Goal: Register for event/course

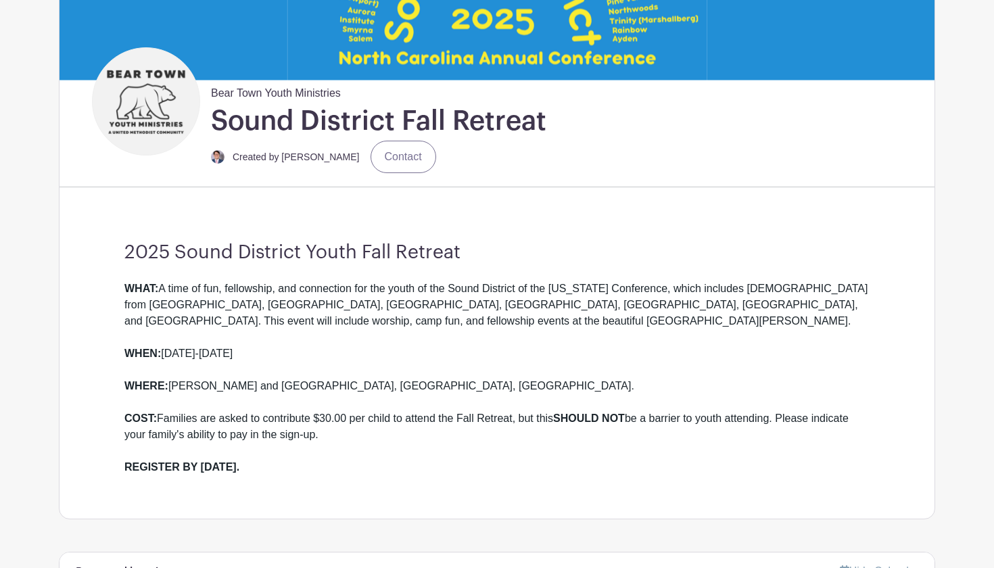
scroll to position [270, 0]
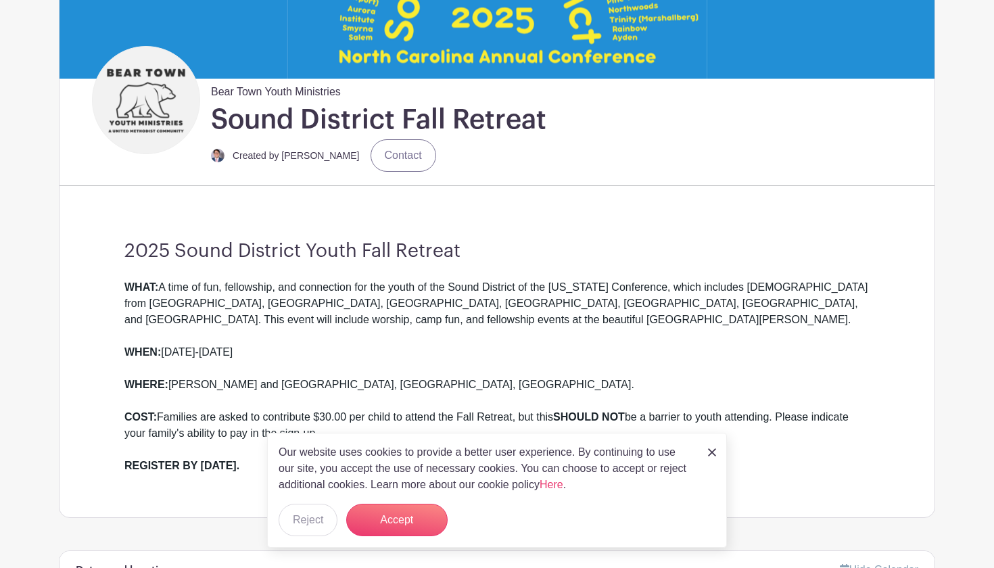
click at [715, 454] on img at bounding box center [712, 452] width 8 height 8
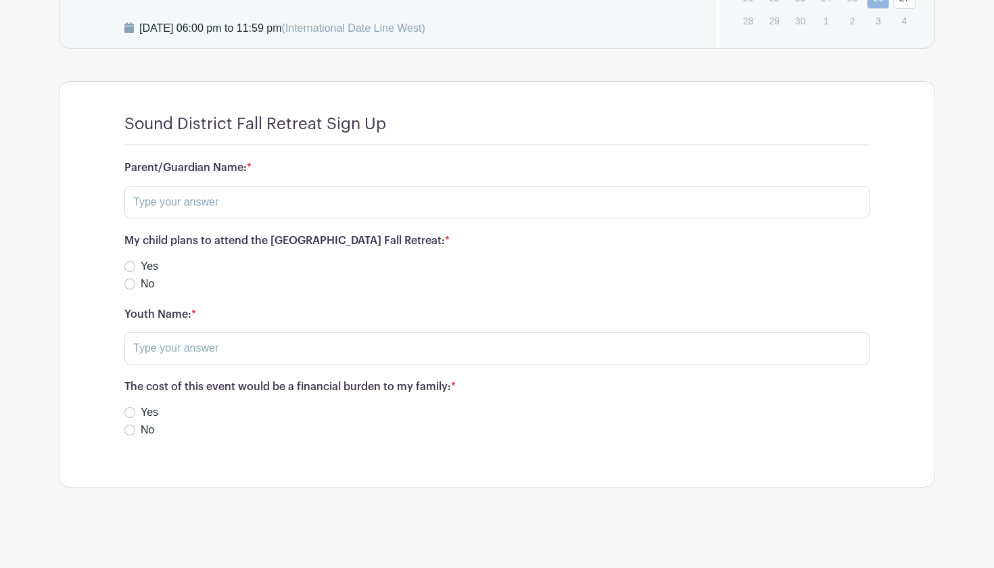
scroll to position [999, 0]
click at [585, 209] on input "text" at bounding box center [496, 201] width 745 height 32
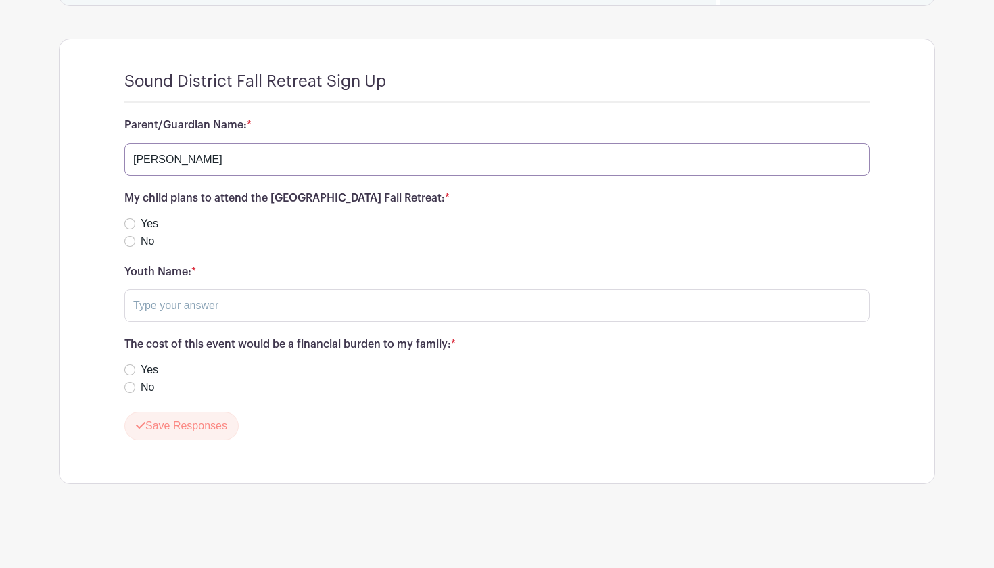
scroll to position [1040, 0]
type input "[PERSON_NAME]"
click at [131, 387] on input "No" at bounding box center [129, 388] width 11 height 11
radio input "true"
click at [132, 222] on input "Yes" at bounding box center [129, 224] width 11 height 11
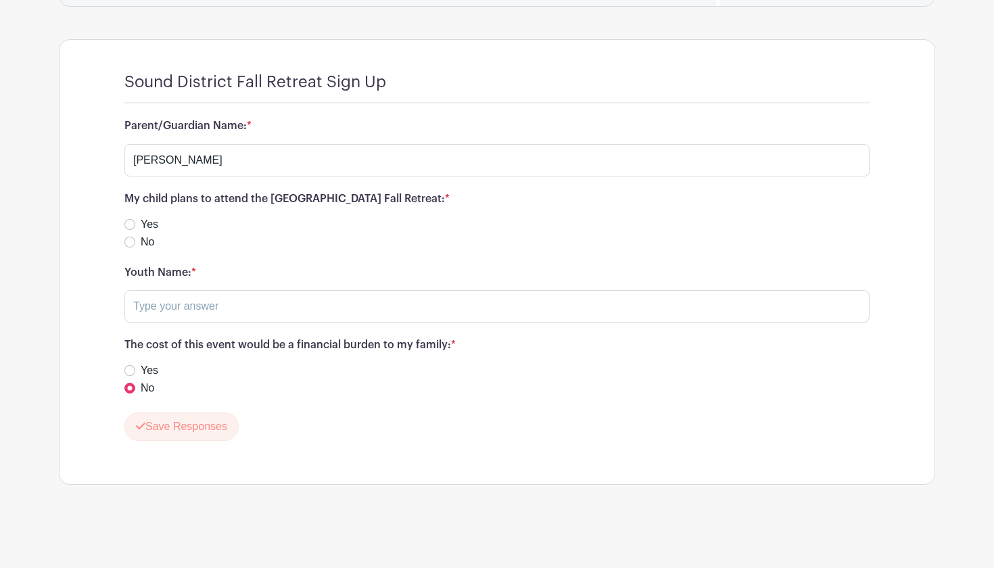
radio input "true"
click at [203, 305] on input "text" at bounding box center [496, 306] width 745 height 32
type input "[PERSON_NAME]"
click at [201, 429] on button "Save Responses" at bounding box center [181, 427] width 114 height 28
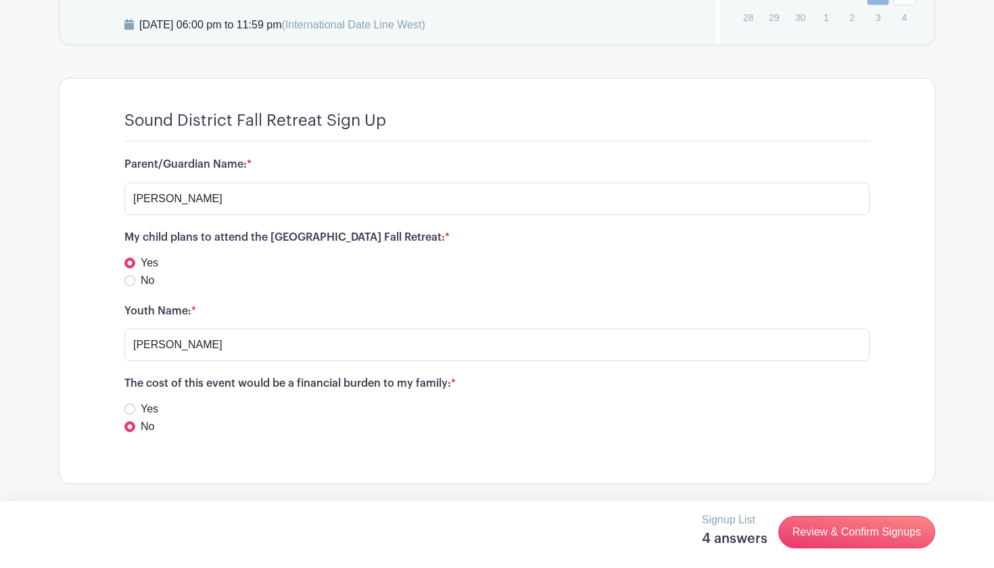
scroll to position [1001, 0]
click at [857, 536] on link "Review & Confirm Signups" at bounding box center [856, 532] width 157 height 32
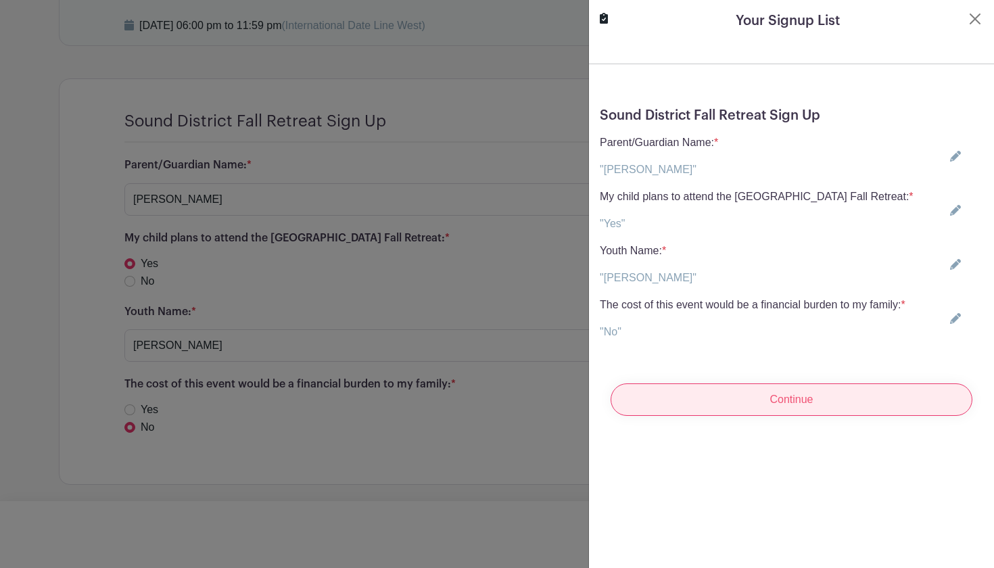
click at [853, 398] on input "Continue" at bounding box center [792, 399] width 362 height 32
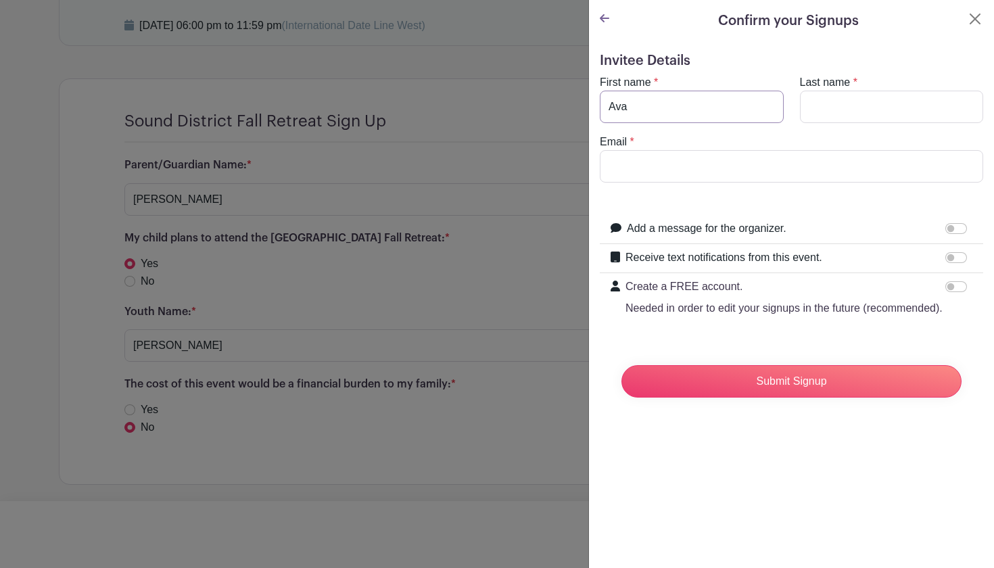
type input "Ava"
type input "[PERSON_NAME]"
type input "[EMAIL_ADDRESS][DOMAIN_NAME]"
click at [828, 478] on div "Confirm your Signups Invitee Details First name * Ava Last name * [PERSON_NAME]…" at bounding box center [791, 284] width 406 height 568
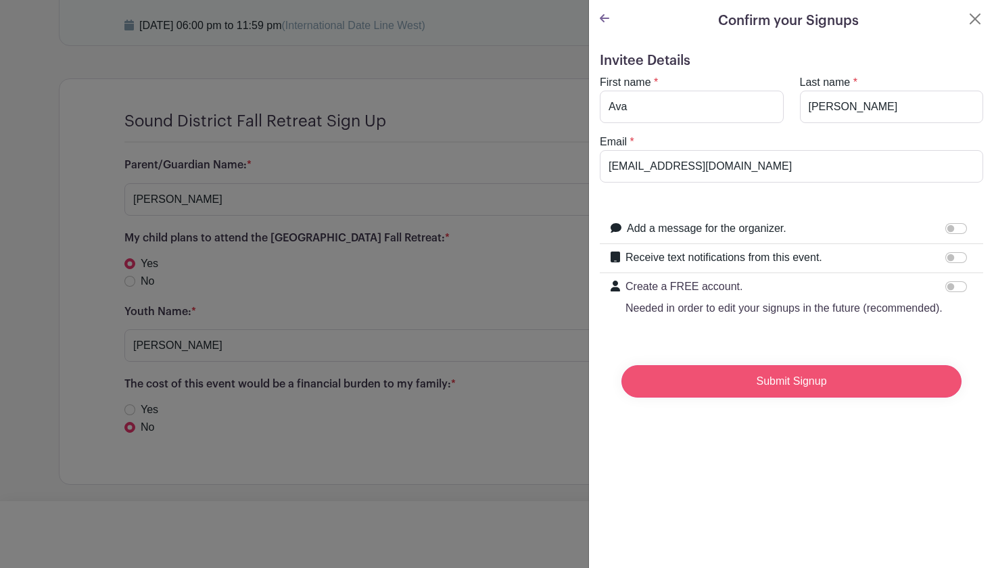
click at [753, 380] on input "Submit Signup" at bounding box center [791, 381] width 340 height 32
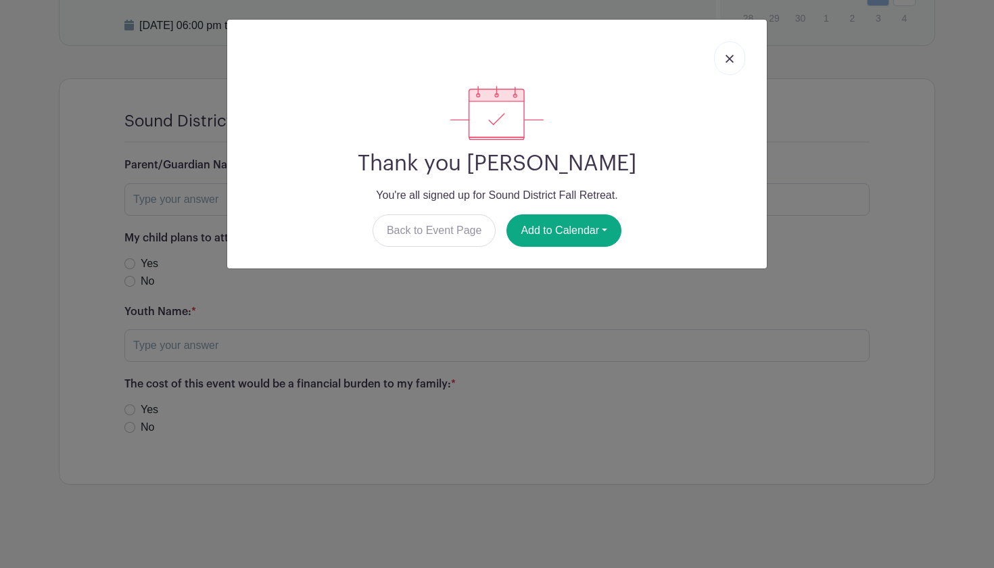
click at [730, 61] on img at bounding box center [730, 59] width 8 height 8
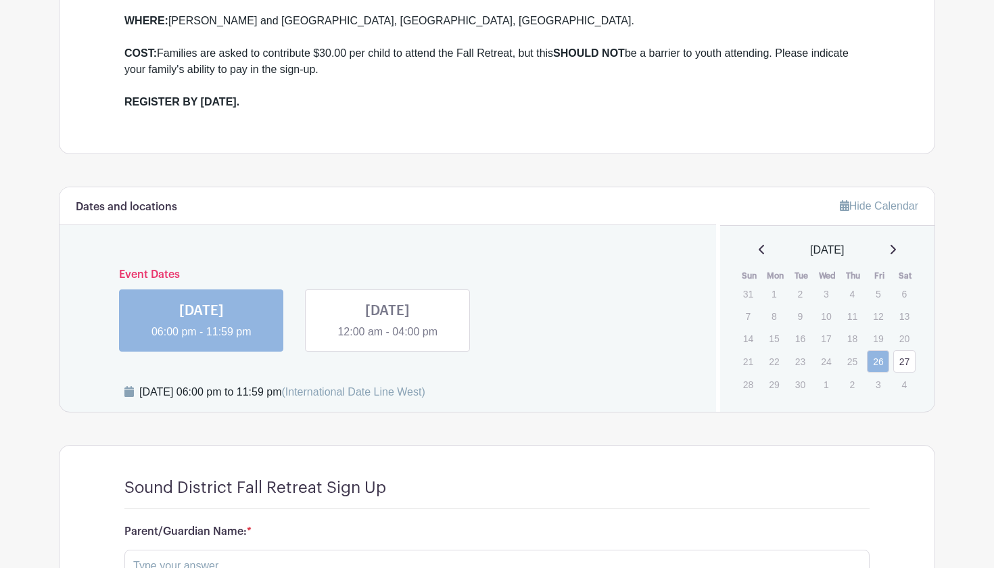
scroll to position [635, 0]
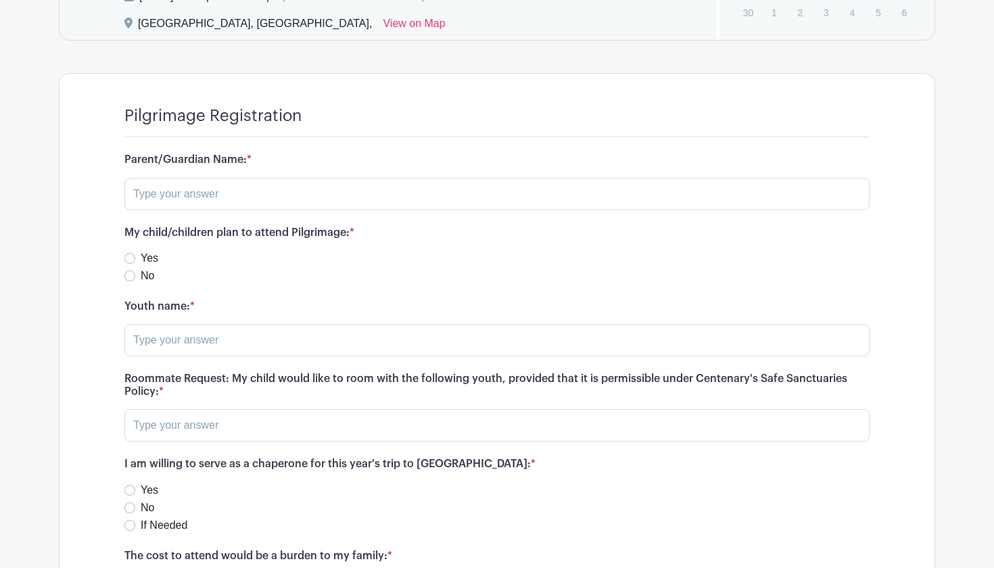
scroll to position [1041, 0]
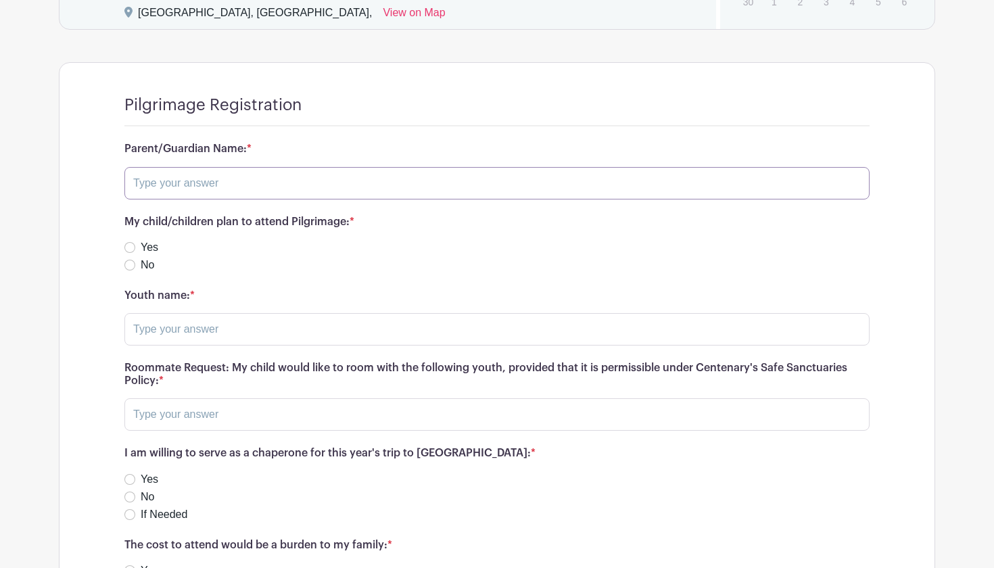
click at [589, 185] on input "text" at bounding box center [496, 183] width 745 height 32
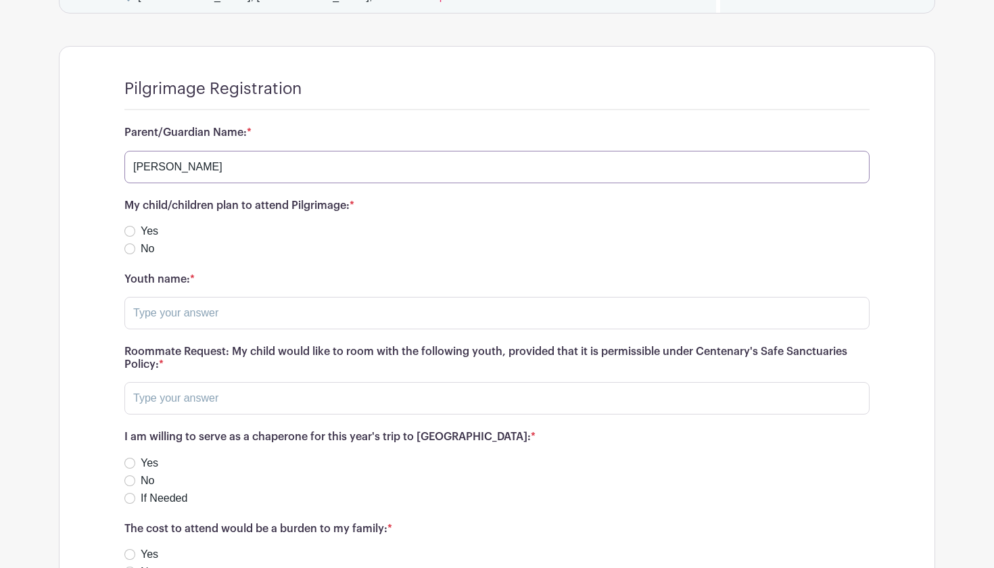
scroll to position [1062, 0]
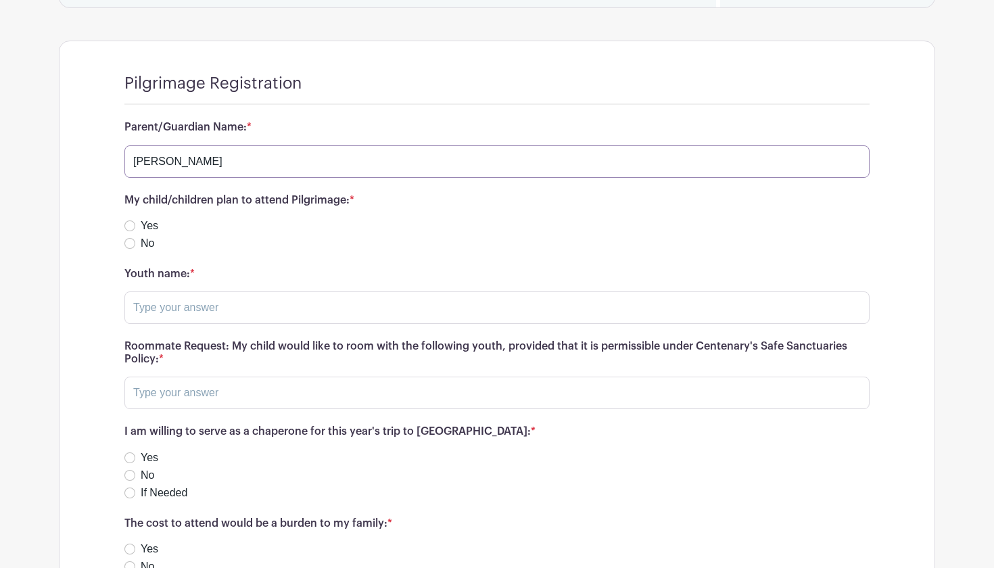
type input "[PERSON_NAME]"
click at [135, 226] on input "Yes" at bounding box center [129, 225] width 11 height 11
radio input "true"
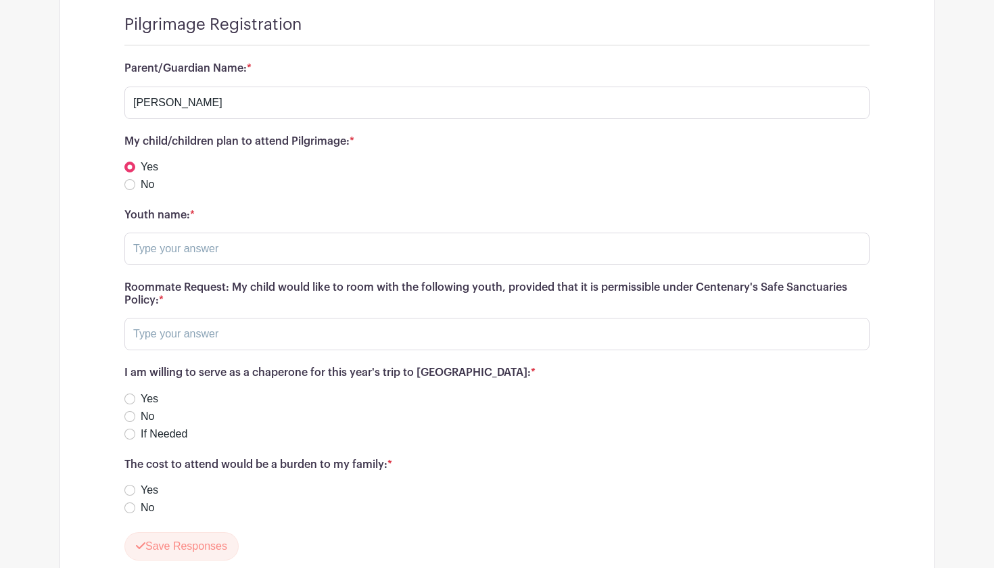
scroll to position [1127, 0]
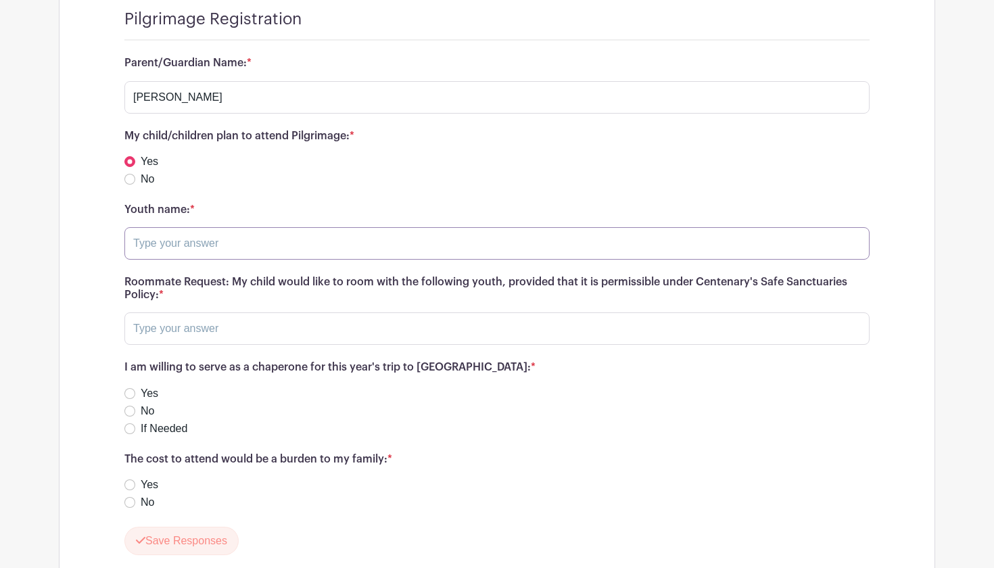
click at [227, 242] on input "text" at bounding box center [496, 243] width 745 height 32
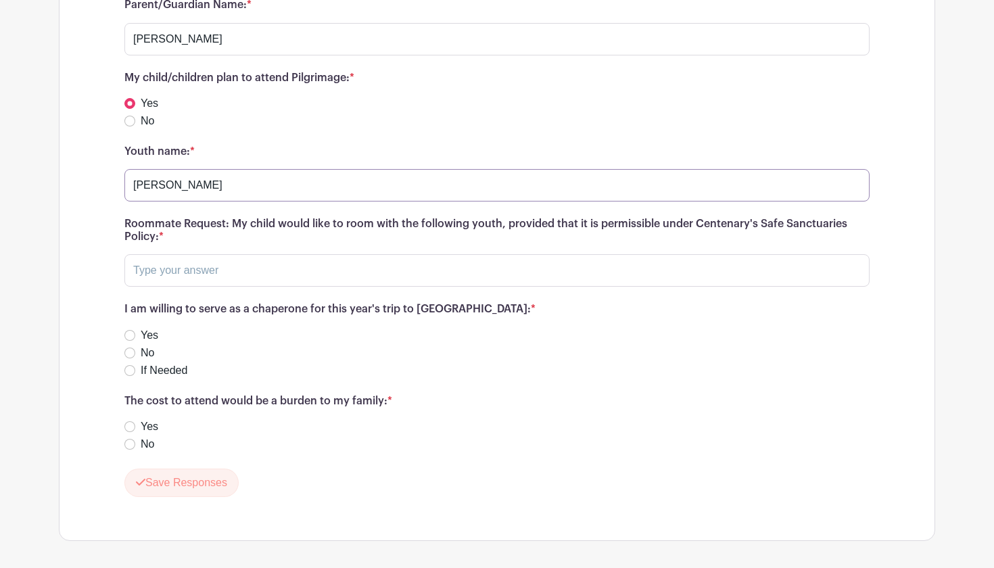
scroll to position [1198, 0]
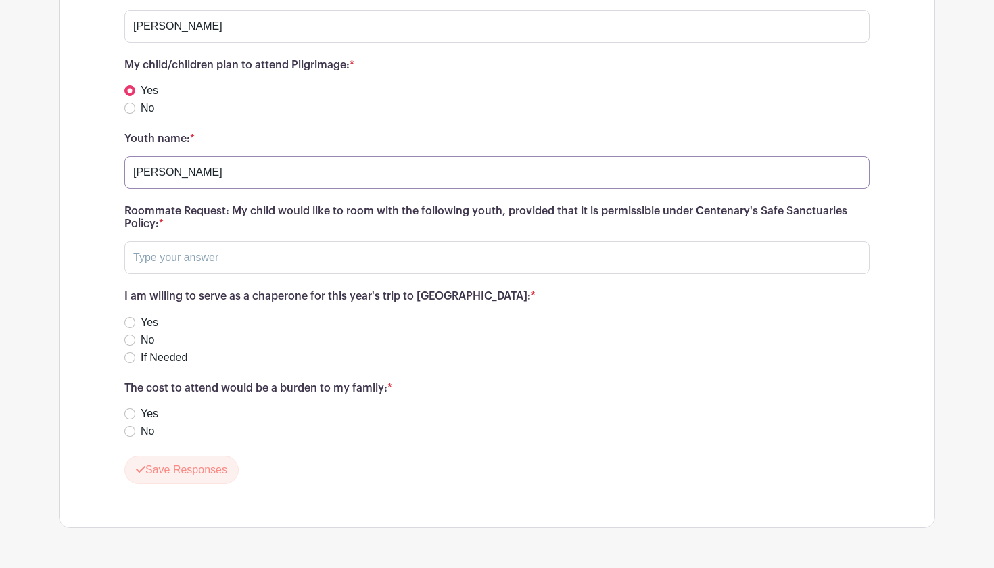
type input "[PERSON_NAME]"
click at [221, 269] on input "text" at bounding box center [496, 257] width 745 height 32
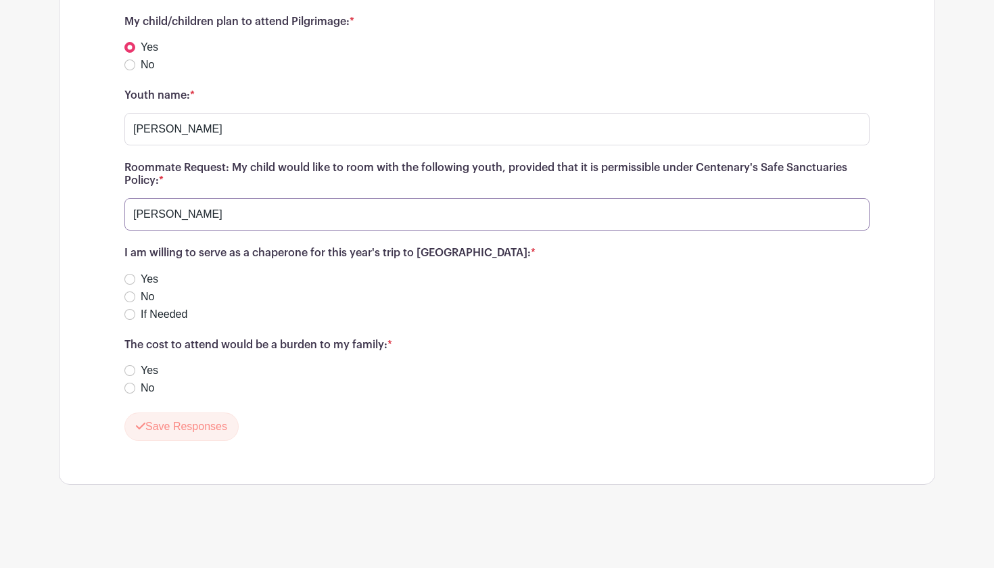
scroll to position [1240, 0]
type input "[PERSON_NAME]"
click at [128, 298] on input "No" at bounding box center [129, 297] width 11 height 11
radio input "true"
click at [128, 388] on input "No" at bounding box center [129, 388] width 11 height 11
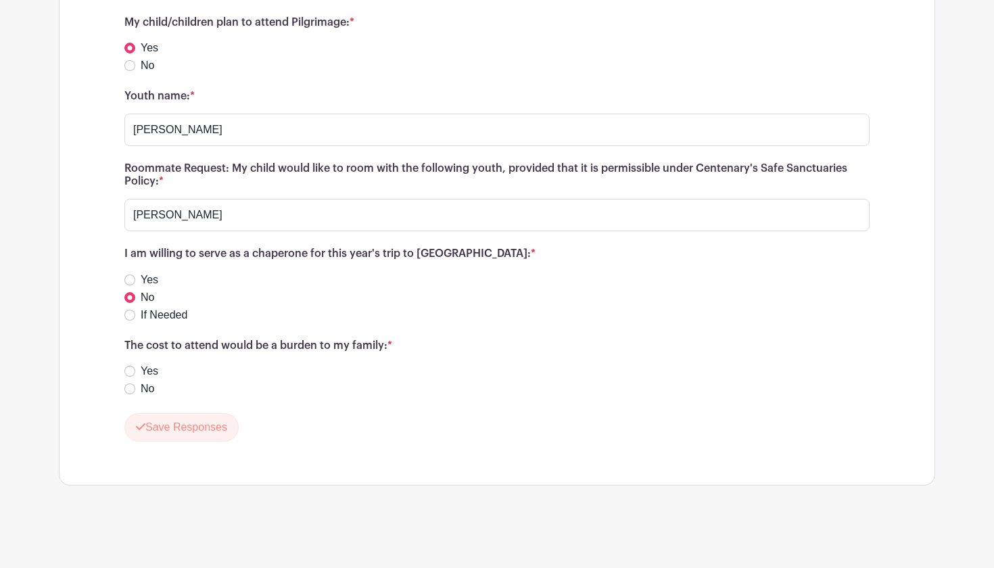
radio input "true"
click at [173, 427] on button "Save Responses" at bounding box center [181, 427] width 114 height 28
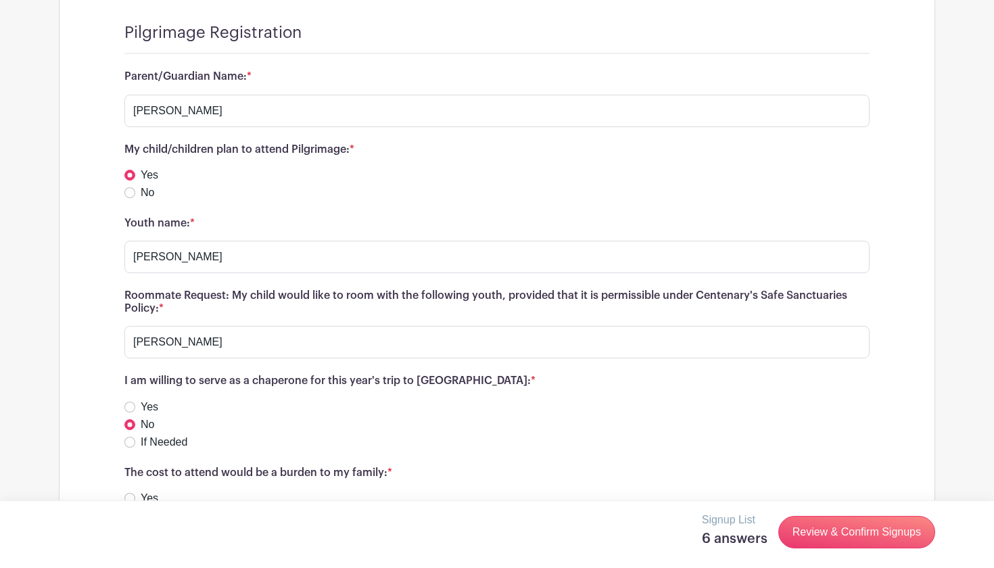
scroll to position [1160, 0]
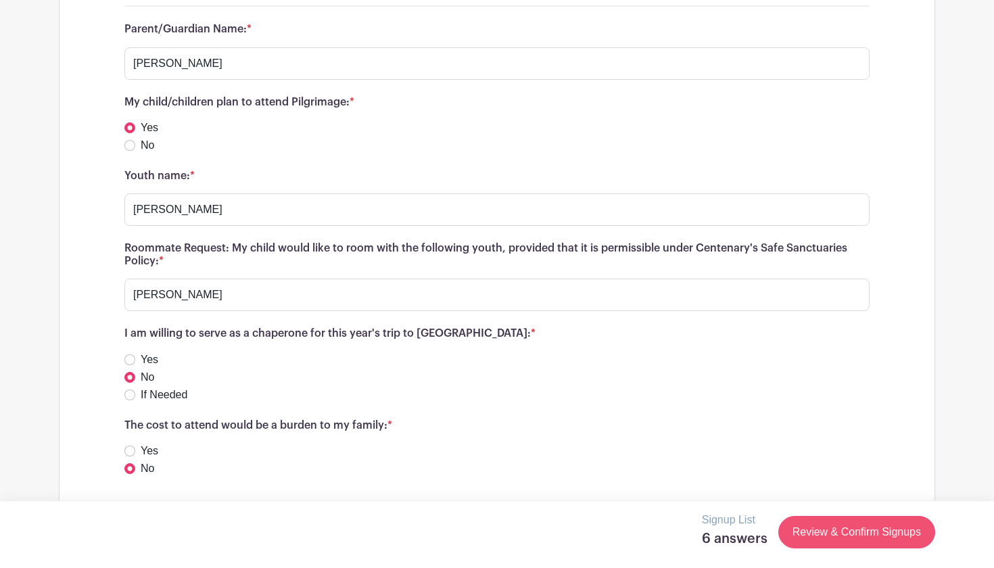
click at [870, 534] on link "Review & Confirm Signups" at bounding box center [856, 532] width 157 height 32
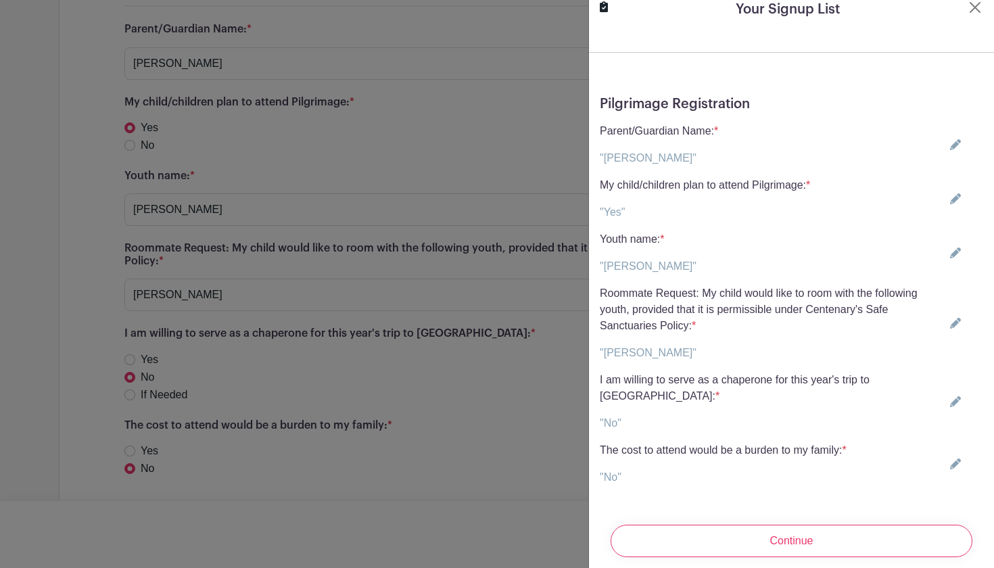
scroll to position [10, 0]
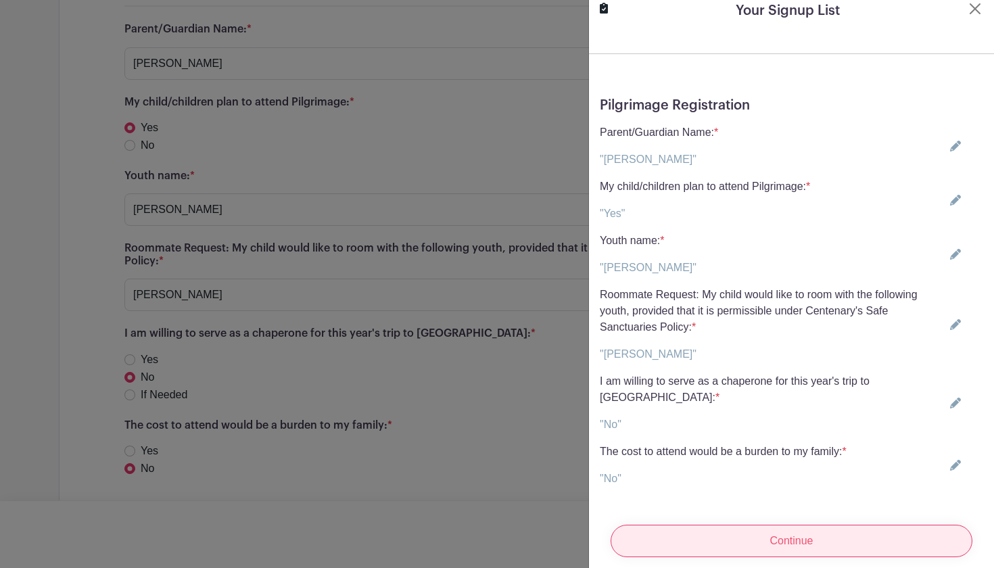
click at [814, 526] on input "Continue" at bounding box center [792, 541] width 362 height 32
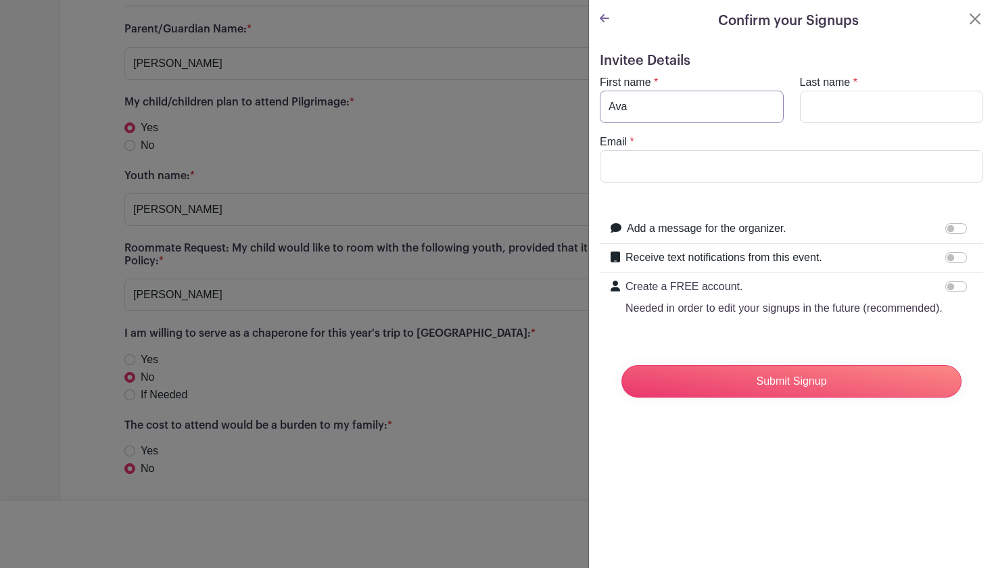
type input "Ava"
type input "[PERSON_NAME]"
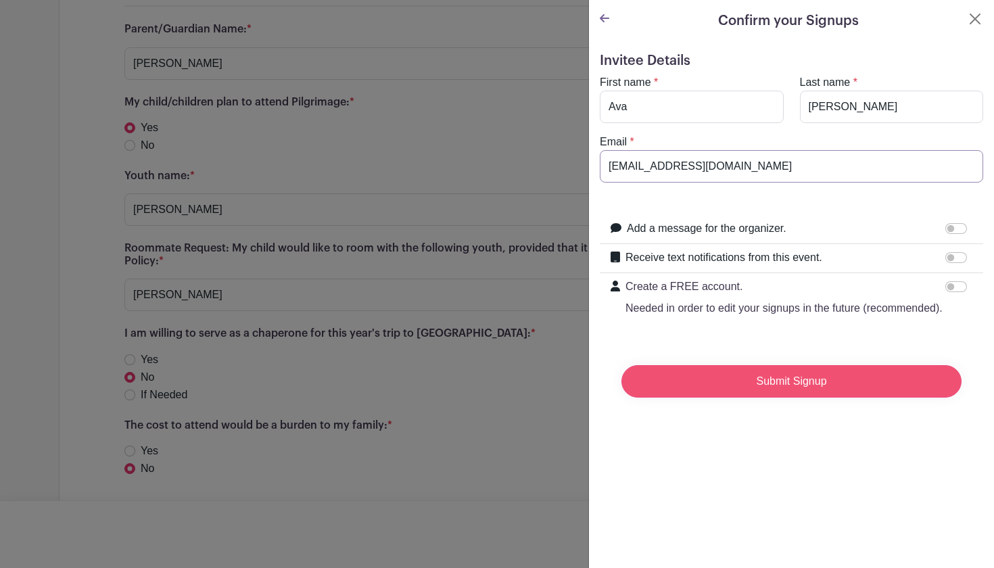
type input "[EMAIL_ADDRESS][DOMAIN_NAME]"
click at [847, 385] on input "Submit Signup" at bounding box center [791, 381] width 340 height 32
